Goal: Task Accomplishment & Management: Use online tool/utility

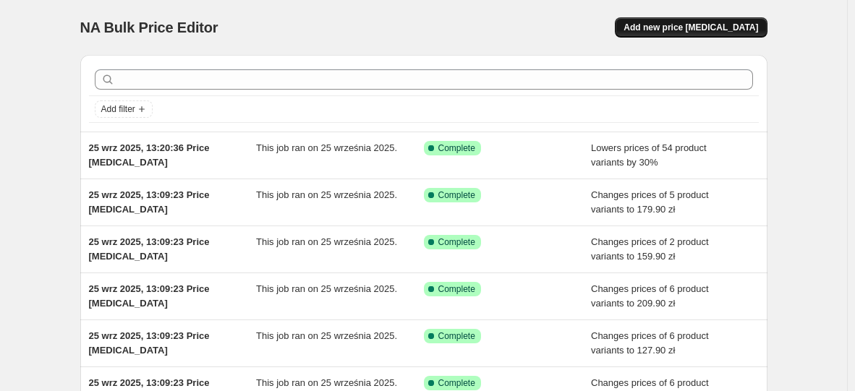
click at [683, 22] on button "Add new price [MEDICAL_DATA]" at bounding box center [691, 27] width 152 height 20
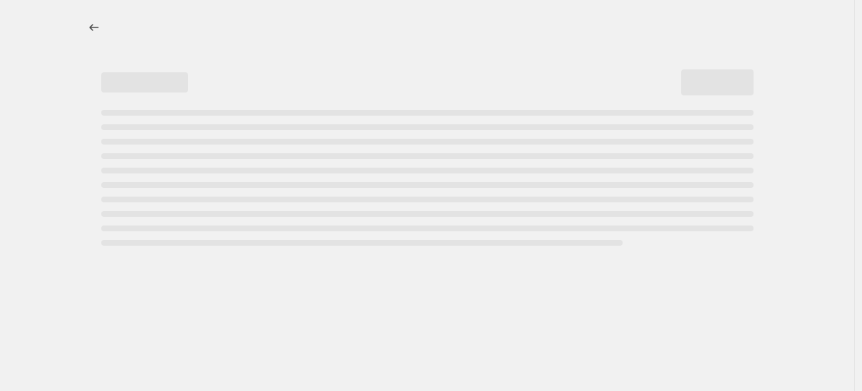
select select "percentage"
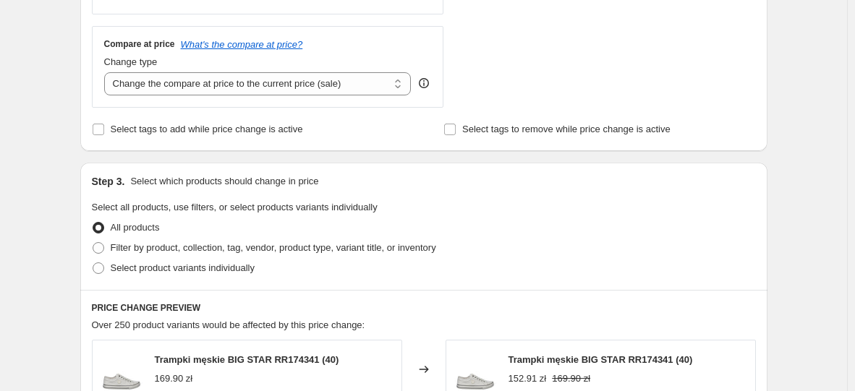
scroll to position [514, 0]
click at [202, 268] on span "Select product variants individually" at bounding box center [183, 266] width 144 height 11
click at [93, 262] on input "Select product variants individually" at bounding box center [93, 261] width 1 height 1
radio input "true"
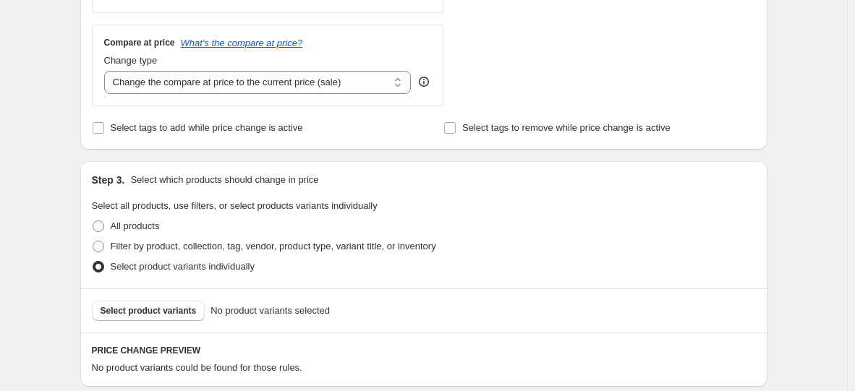
scroll to position [615, 0]
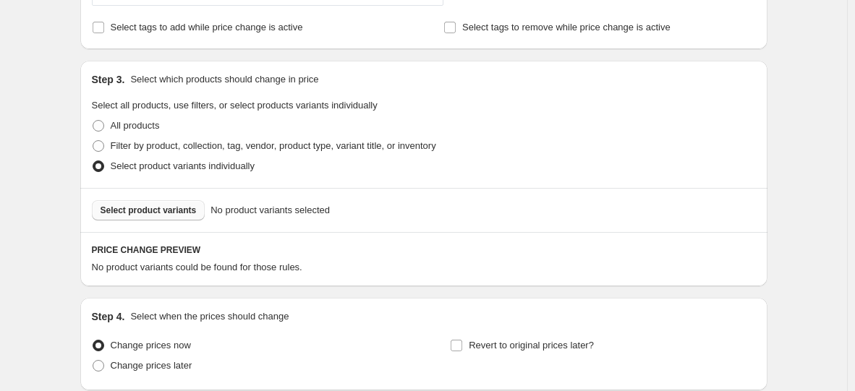
click at [188, 212] on span "Select product variants" at bounding box center [149, 211] width 96 height 12
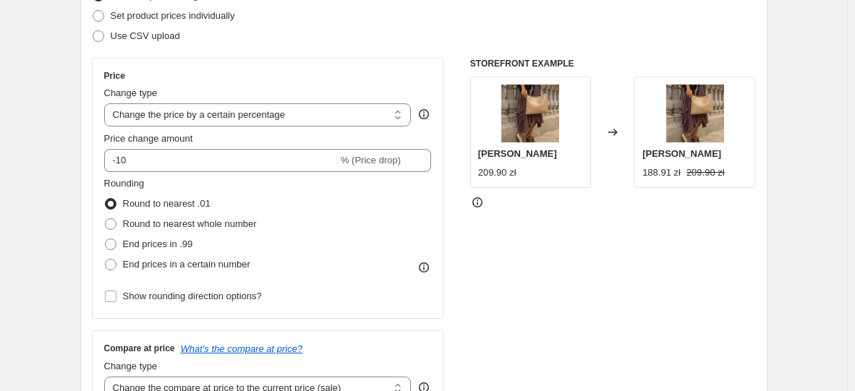
scroll to position [208, 0]
click at [287, 145] on div "Price change amount" at bounding box center [268, 139] width 328 height 14
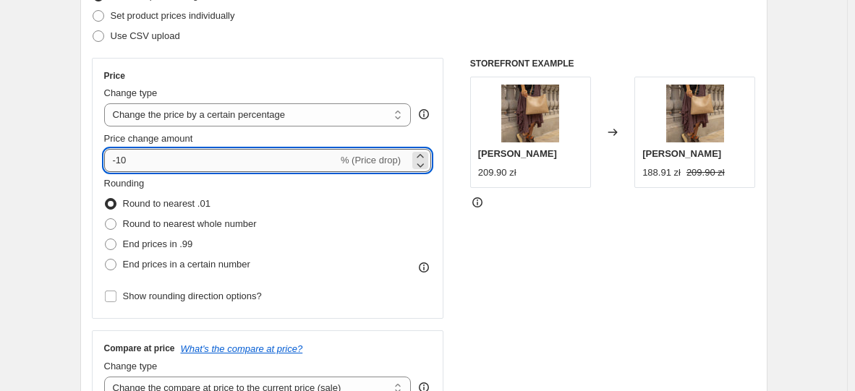
click at [286, 161] on input "-10" at bounding box center [221, 160] width 234 height 23
type input "-1"
type input "-20"
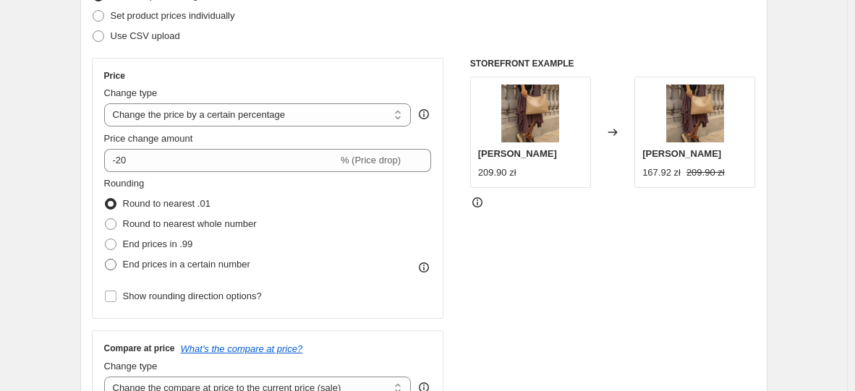
click at [108, 265] on span at bounding box center [111, 265] width 12 height 12
click at [106, 260] on input "End prices in a certain number" at bounding box center [105, 259] width 1 height 1
radio input "true"
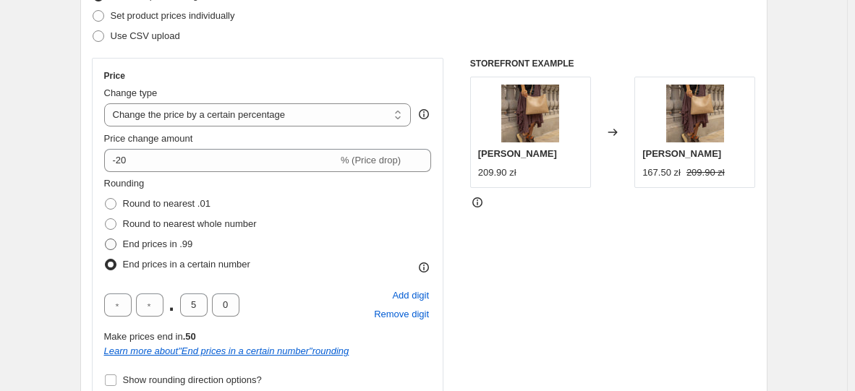
click at [110, 240] on span at bounding box center [111, 245] width 12 height 12
click at [106, 239] on input "End prices in .99" at bounding box center [105, 239] width 1 height 1
radio input "true"
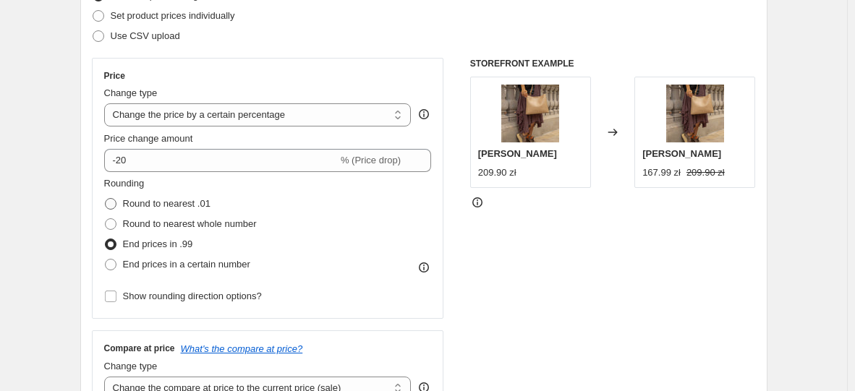
click at [111, 212] on label "Round to nearest .01" at bounding box center [157, 204] width 106 height 20
click at [106, 199] on input "Round to nearest .01" at bounding box center [105, 198] width 1 height 1
radio input "true"
click at [111, 244] on span at bounding box center [111, 245] width 12 height 12
click at [106, 239] on input "End prices in .99" at bounding box center [105, 239] width 1 height 1
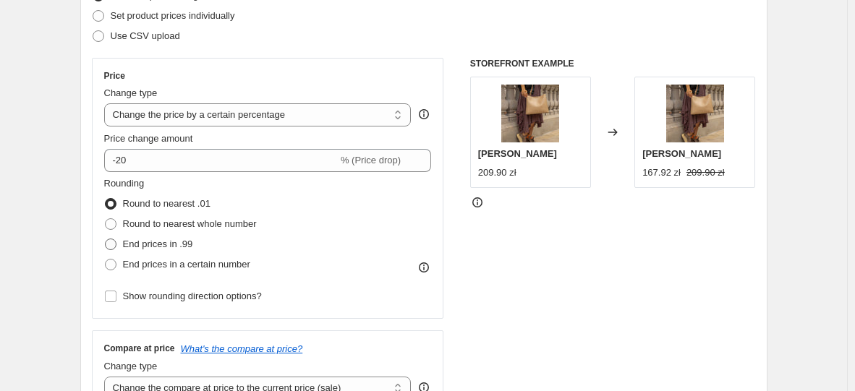
radio input "true"
click at [112, 202] on span at bounding box center [111, 204] width 12 height 12
click at [106, 199] on input "Round to nearest .01" at bounding box center [105, 198] width 1 height 1
radio input "true"
click at [117, 230] on span at bounding box center [110, 224] width 13 height 13
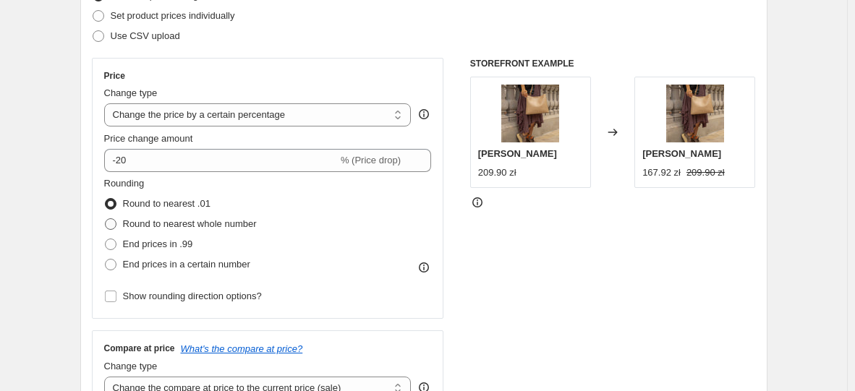
click at [106, 219] on input "Round to nearest whole number" at bounding box center [105, 218] width 1 height 1
radio input "true"
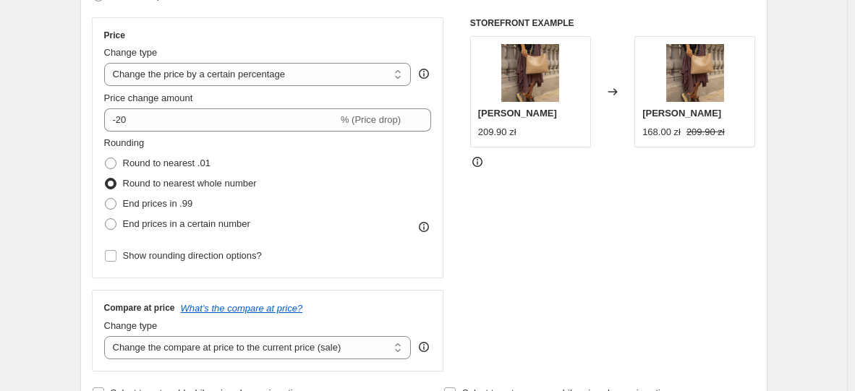
scroll to position [249, 0]
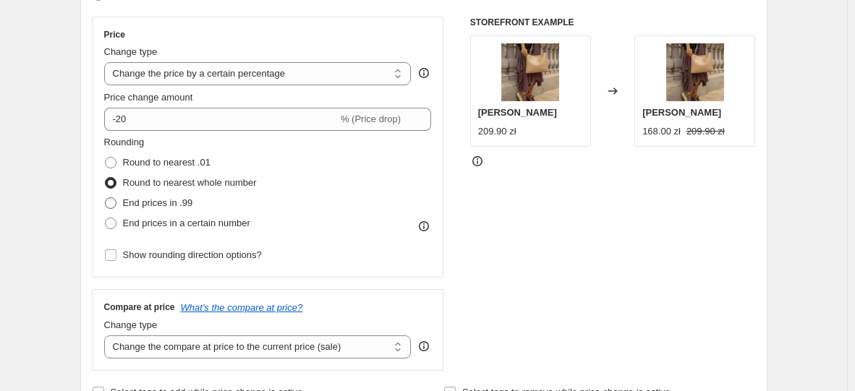
click at [116, 202] on span at bounding box center [111, 203] width 12 height 12
click at [106, 198] on input "End prices in .99" at bounding box center [105, 197] width 1 height 1
radio input "true"
click at [116, 161] on span at bounding box center [111, 163] width 12 height 12
click at [106, 158] on input "Round to nearest .01" at bounding box center [105, 157] width 1 height 1
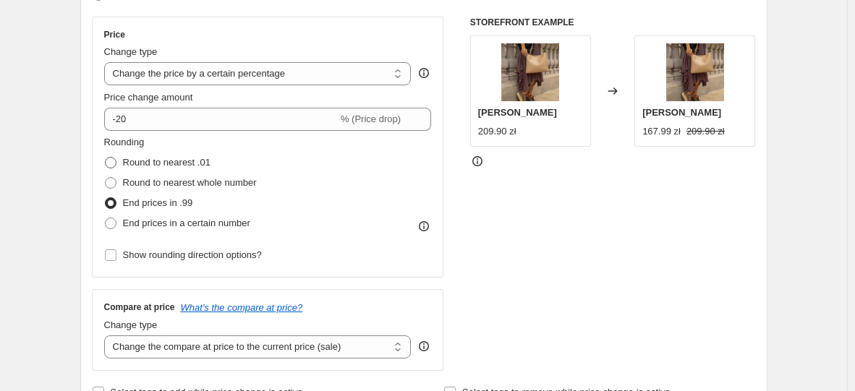
radio input "true"
click at [116, 221] on span at bounding box center [111, 224] width 12 height 12
click at [106, 218] on input "End prices in a certain number" at bounding box center [105, 218] width 1 height 1
radio input "true"
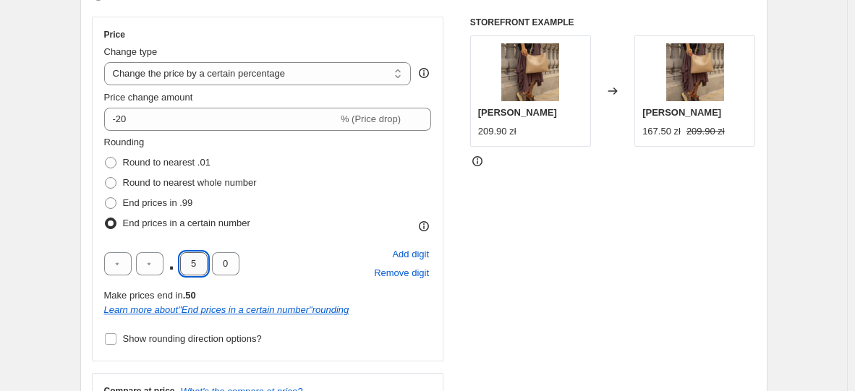
click at [207, 262] on input "5" at bounding box center [193, 263] width 27 height 23
type input "9"
click at [361, 250] on div ". 9 0 Add digit Remove digit" at bounding box center [268, 264] width 328 height 38
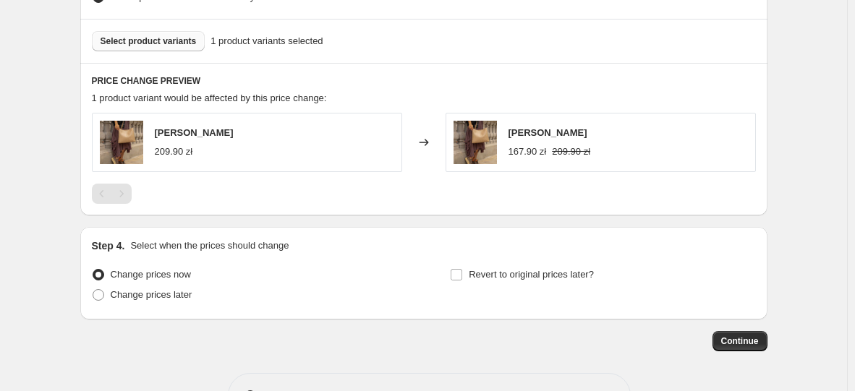
scroll to position [917, 0]
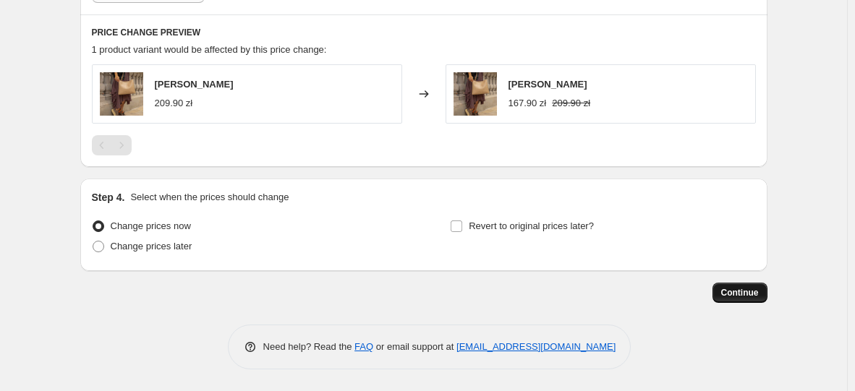
click at [736, 299] on button "Continue" at bounding box center [739, 293] width 55 height 20
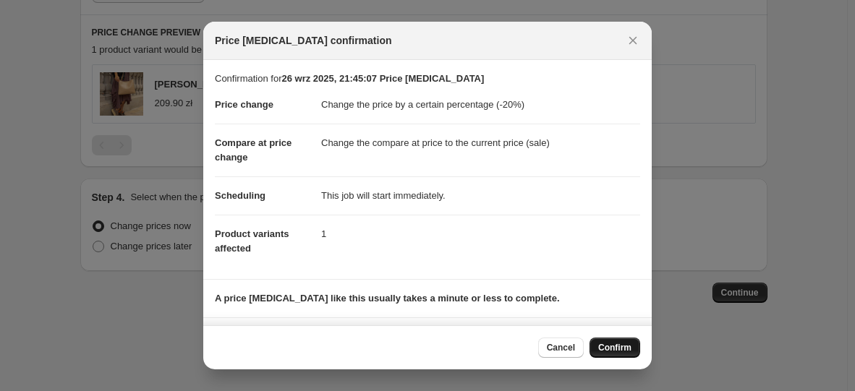
click at [599, 346] on span "Confirm" at bounding box center [614, 348] width 33 height 12
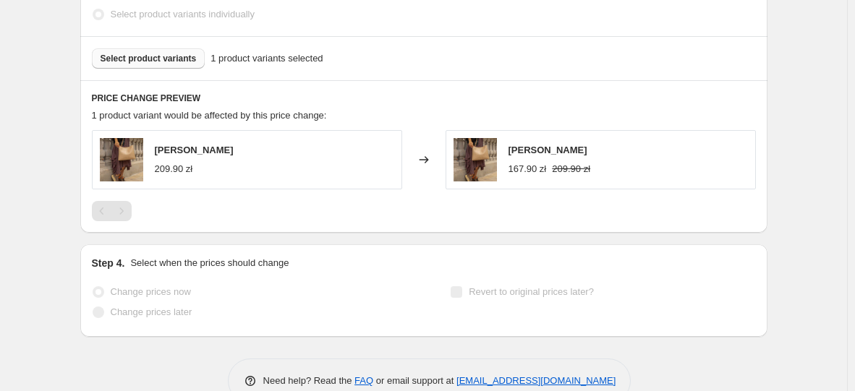
select select "percentage"
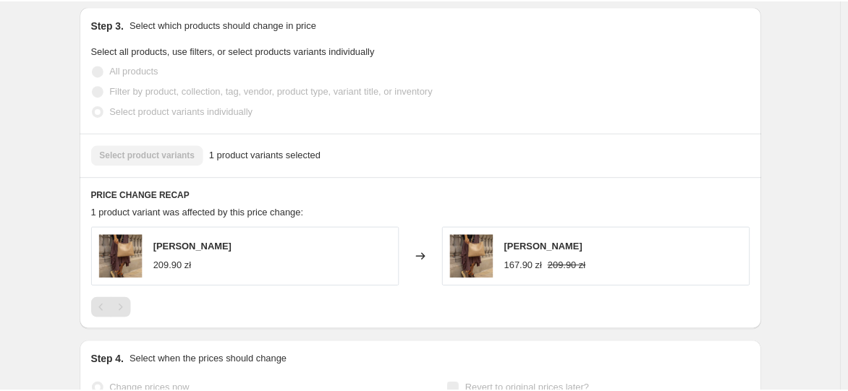
scroll to position [0, 0]
